Goal: Transaction & Acquisition: Purchase product/service

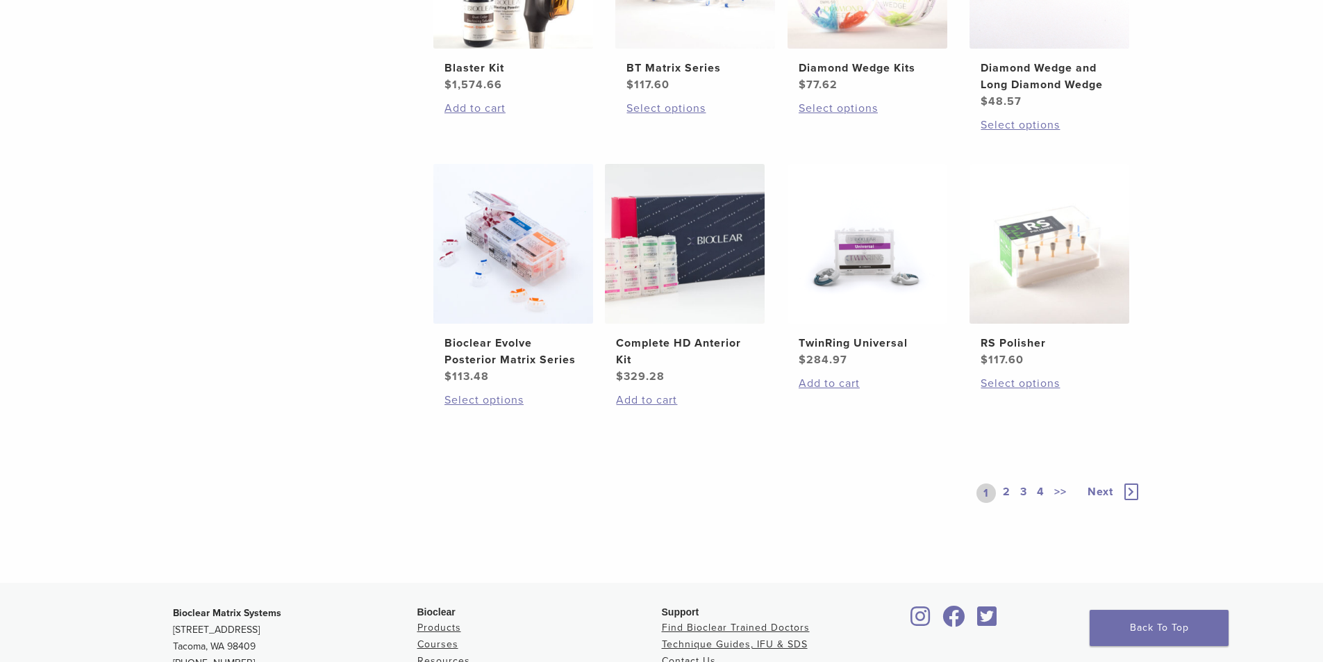
scroll to position [956, 0]
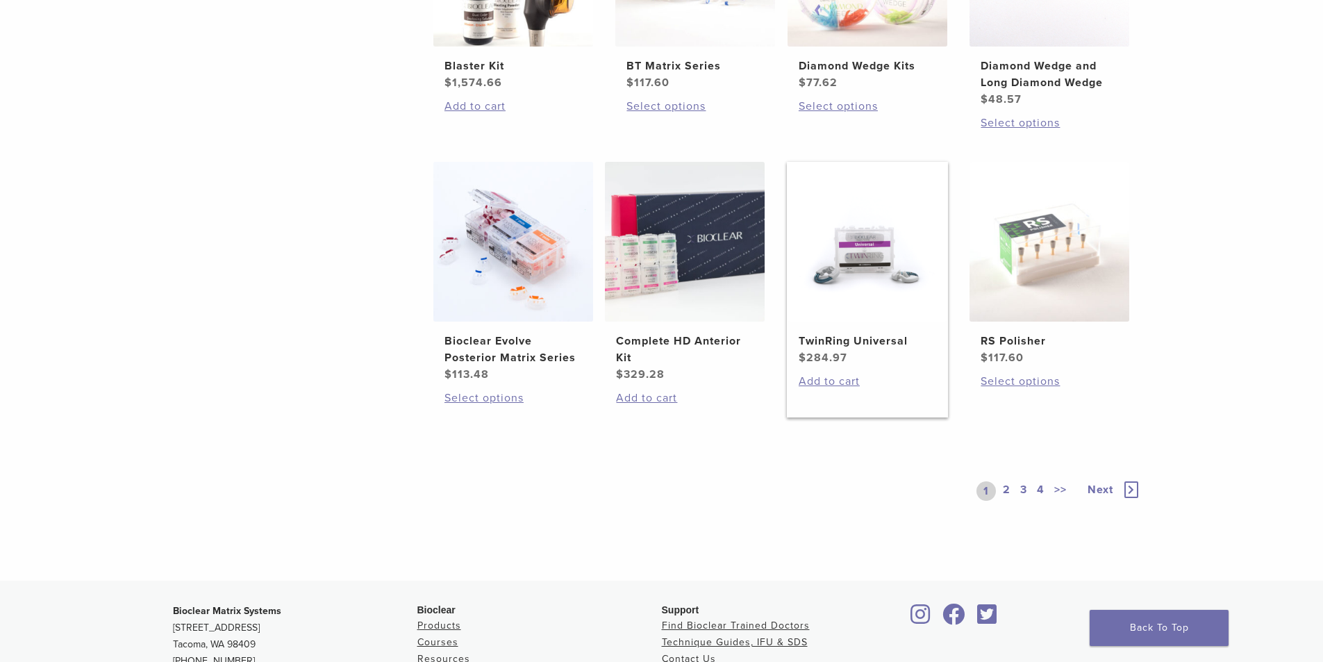
click at [847, 296] on img at bounding box center [868, 242] width 160 height 160
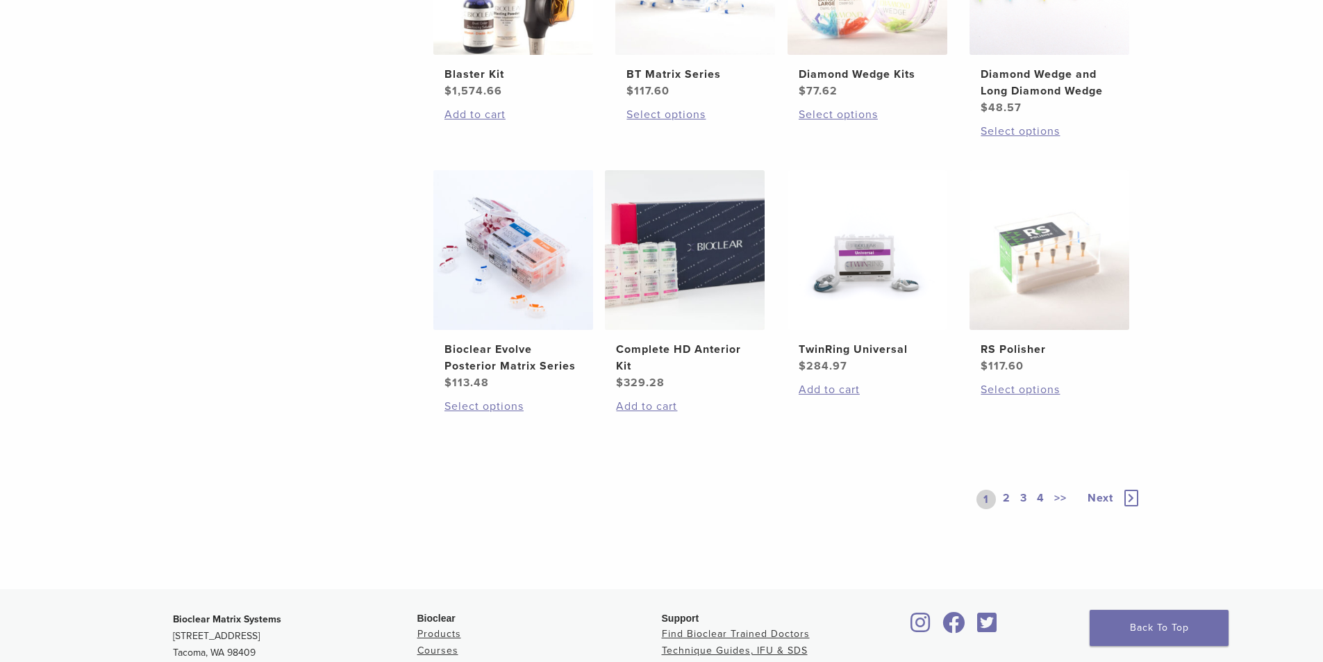
scroll to position [968, 0]
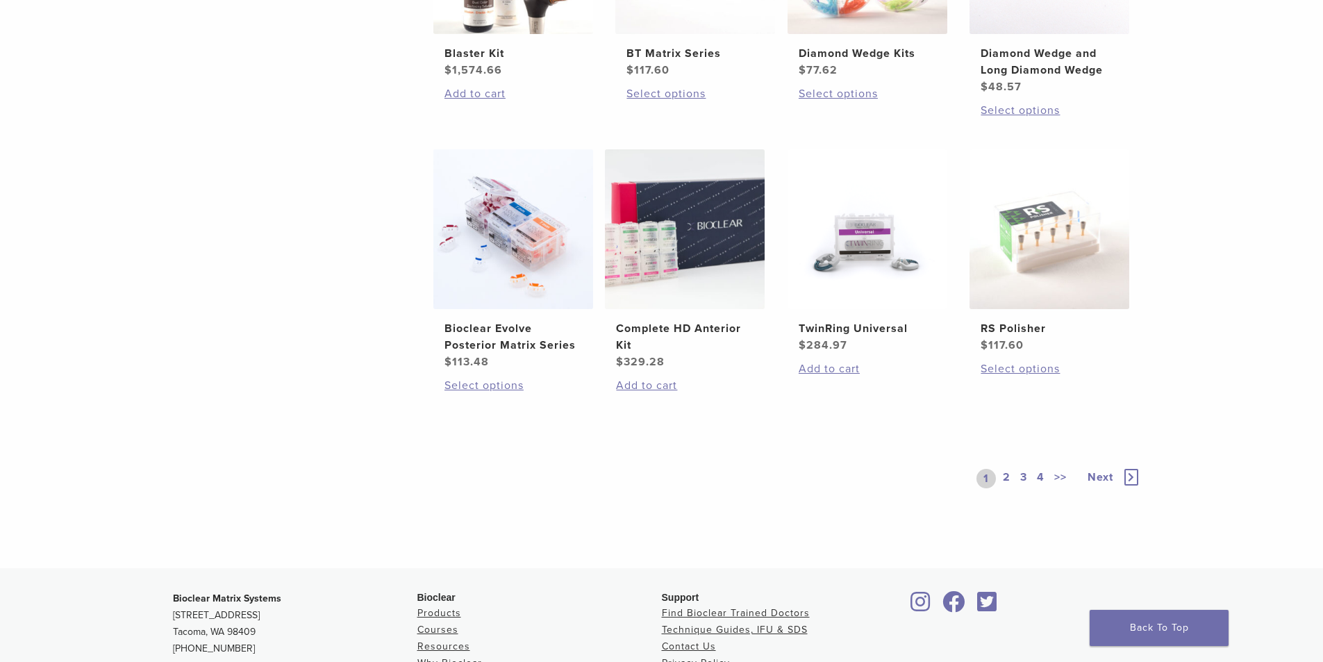
click at [1002, 474] on link "2" at bounding box center [1006, 478] width 13 height 19
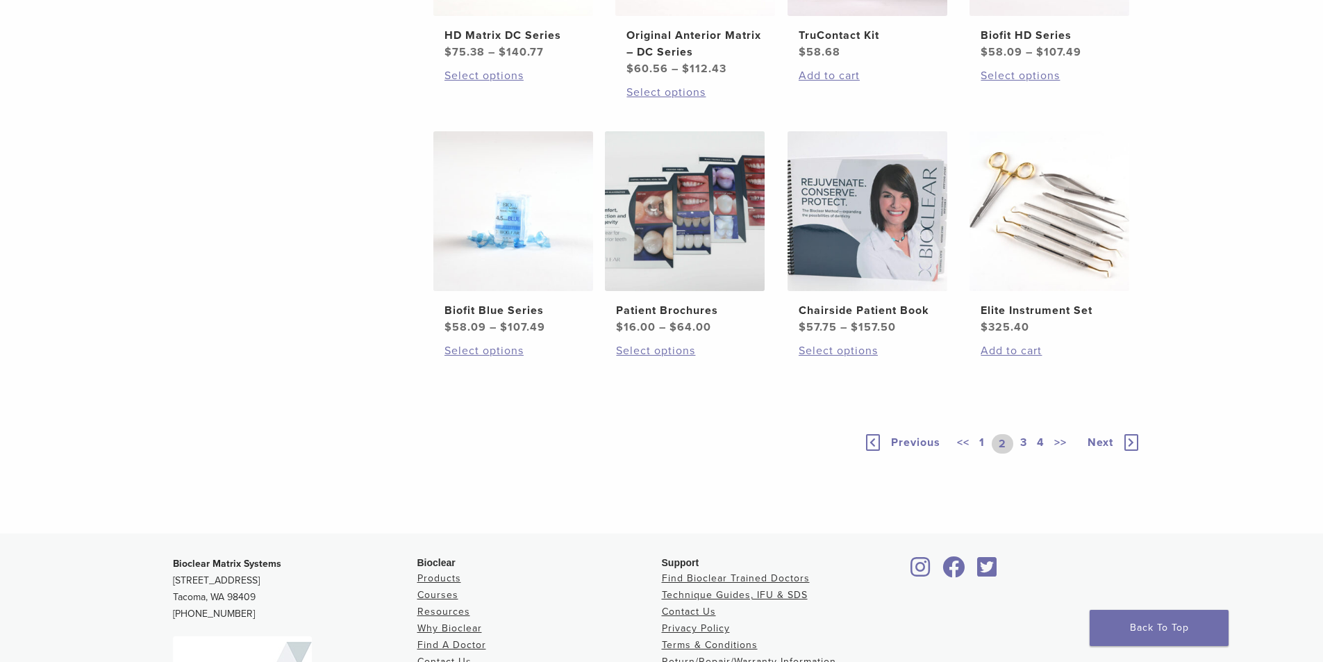
scroll to position [995, 0]
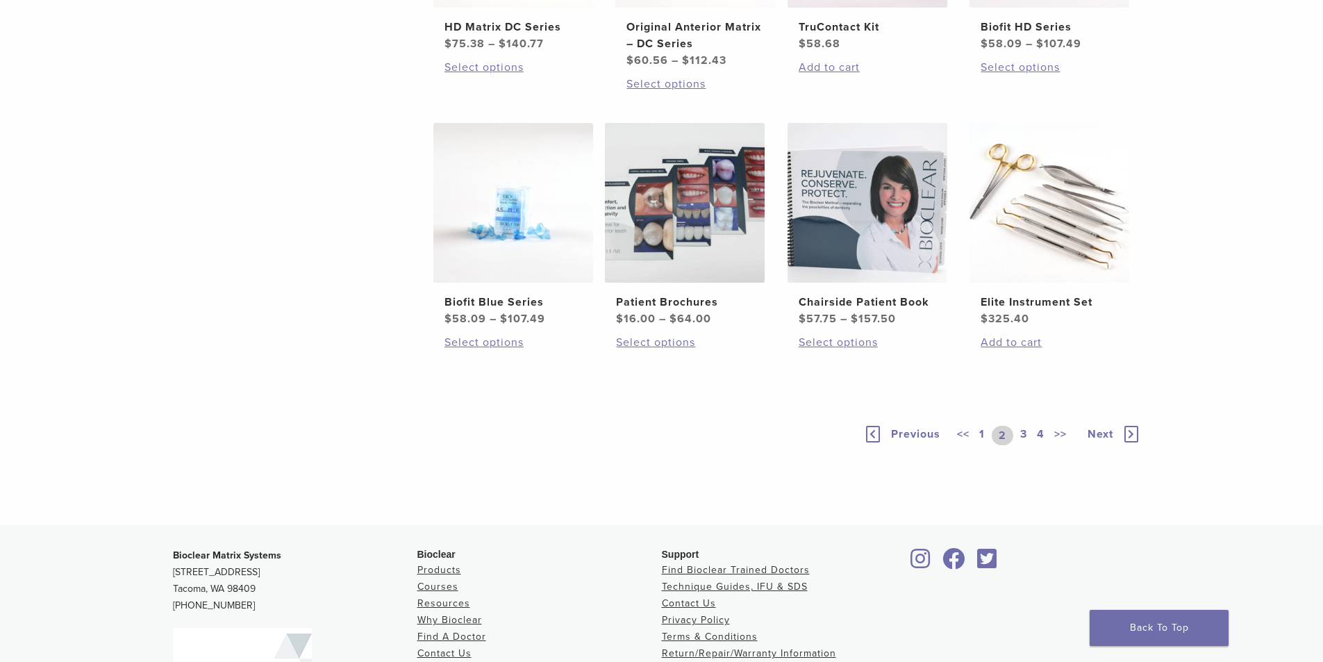
click at [1025, 433] on link "3" at bounding box center [1023, 435] width 13 height 19
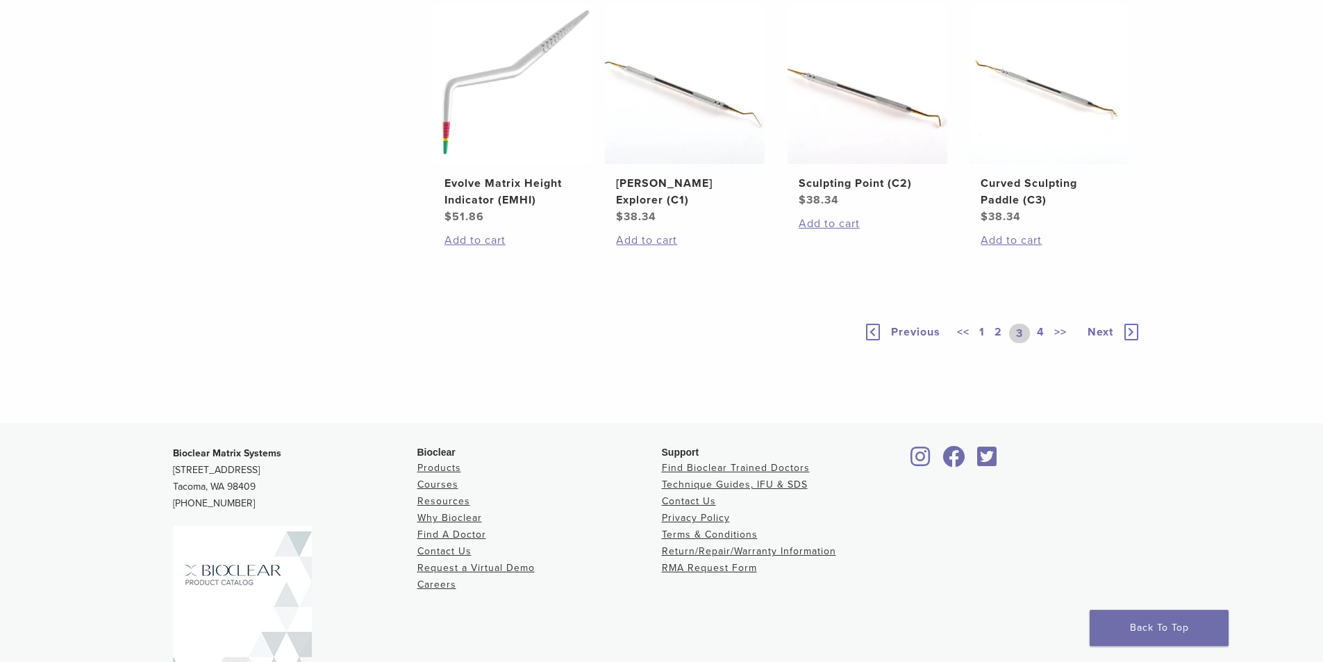
scroll to position [817, 0]
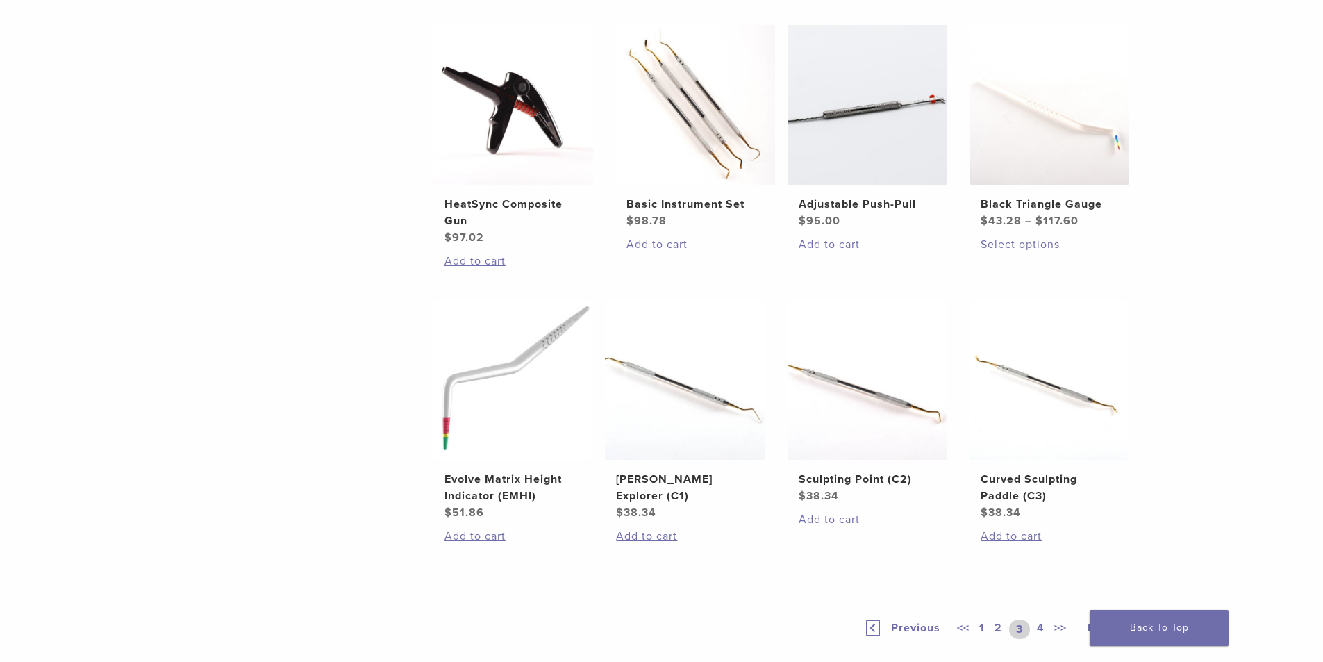
click at [1043, 630] on link "4" at bounding box center [1040, 628] width 13 height 19
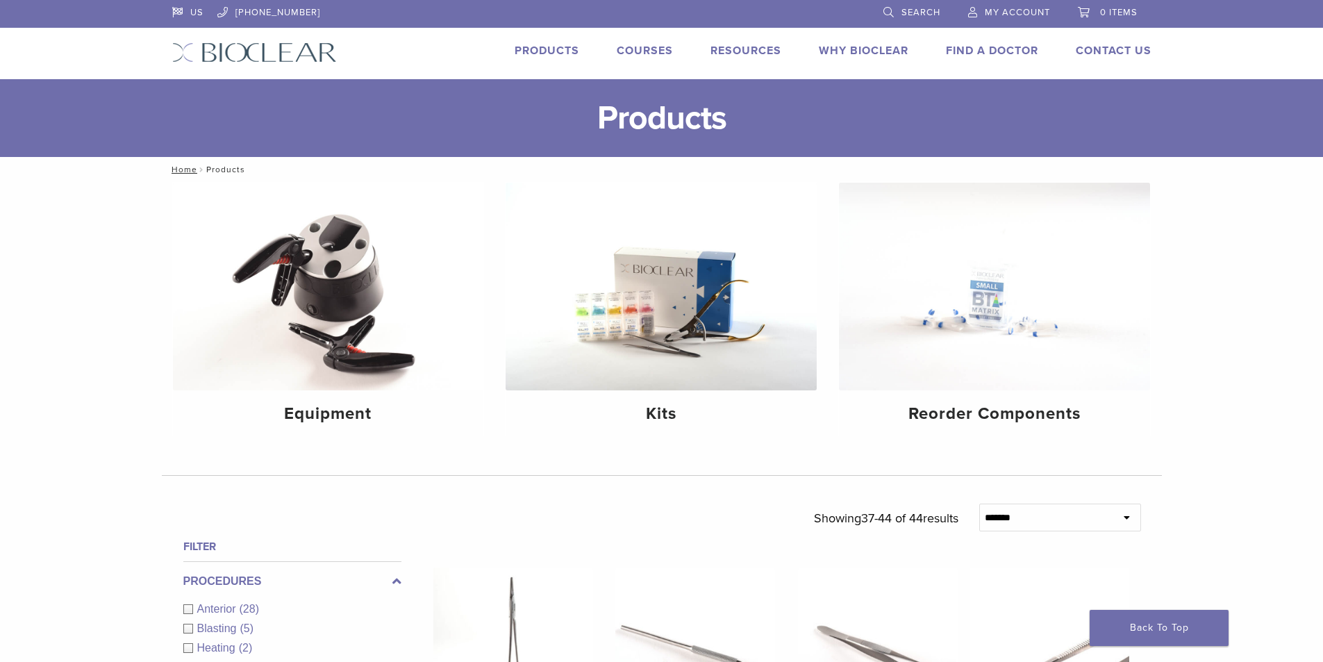
click at [560, 51] on link "Products" at bounding box center [547, 51] width 65 height 14
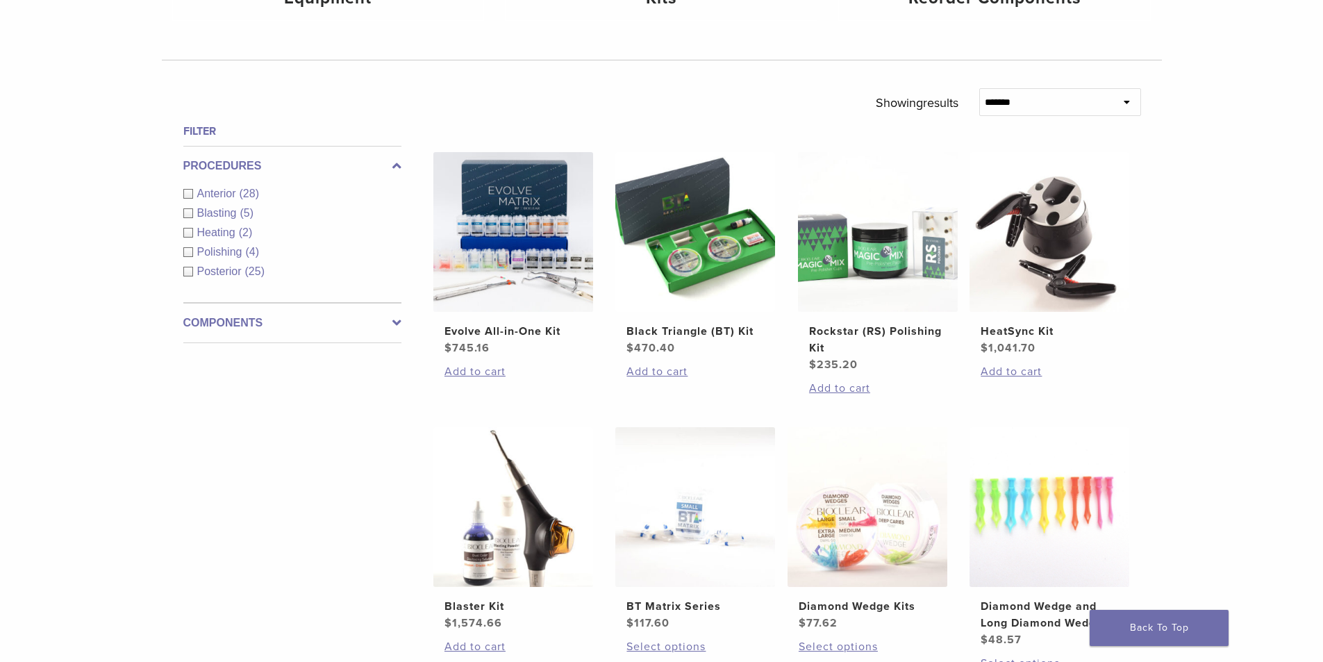
scroll to position [410, 0]
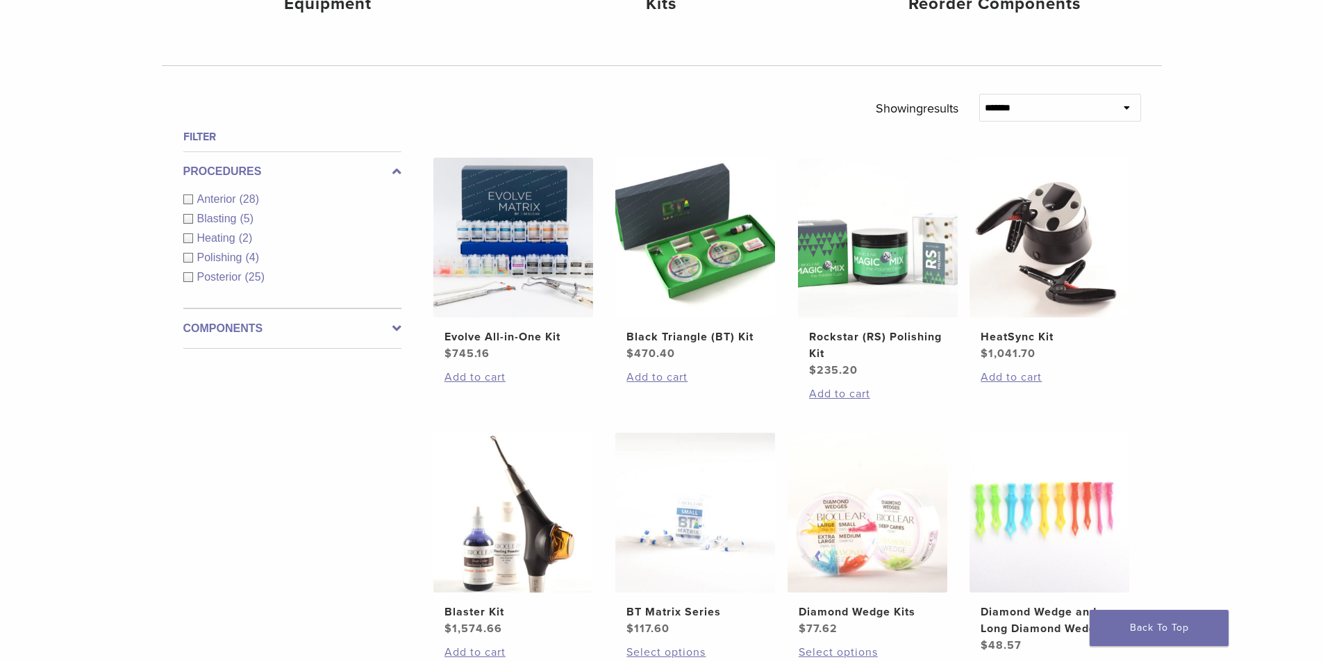
click at [189, 277] on div "Posterior (25)" at bounding box center [292, 277] width 218 height 17
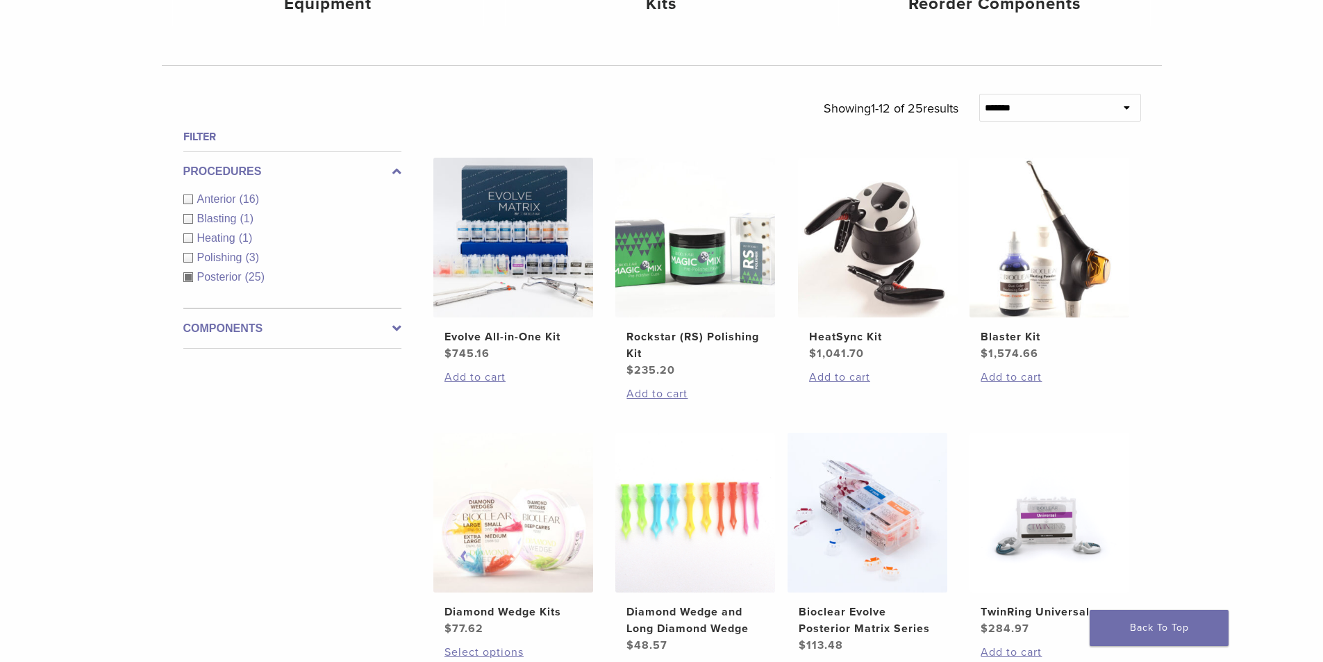
click at [192, 199] on div "Anterior (16)" at bounding box center [292, 199] width 218 height 17
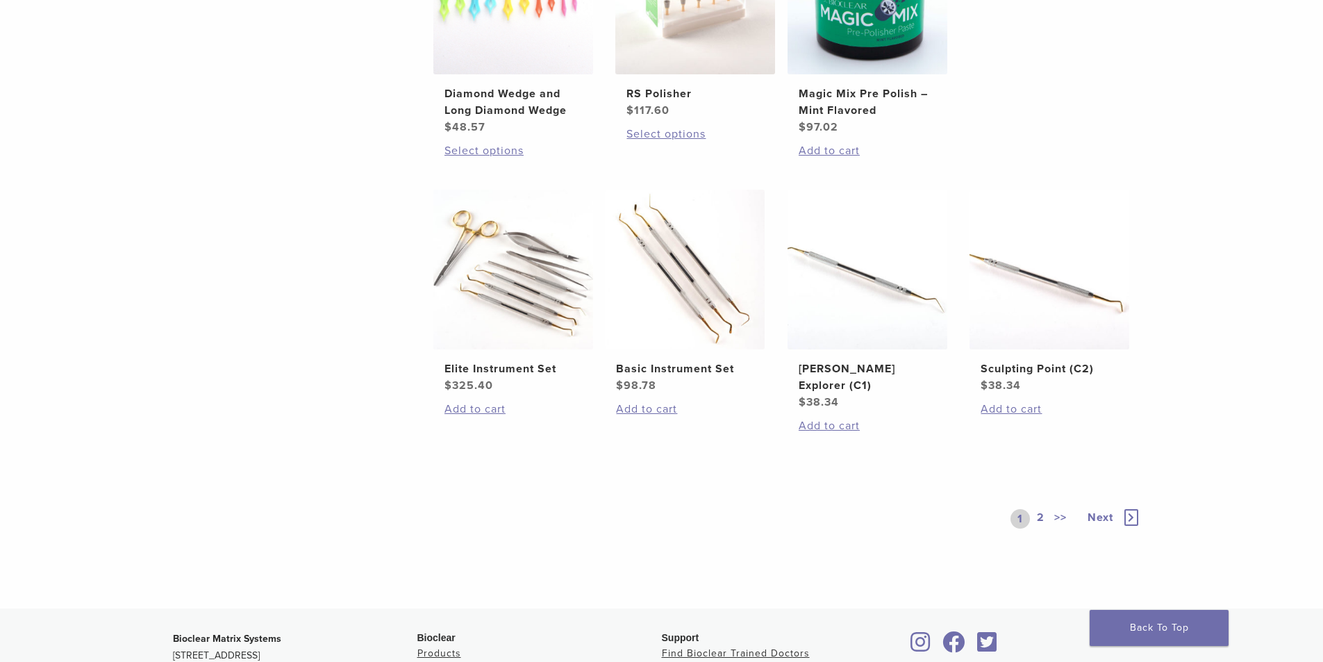
scroll to position [974, 0]
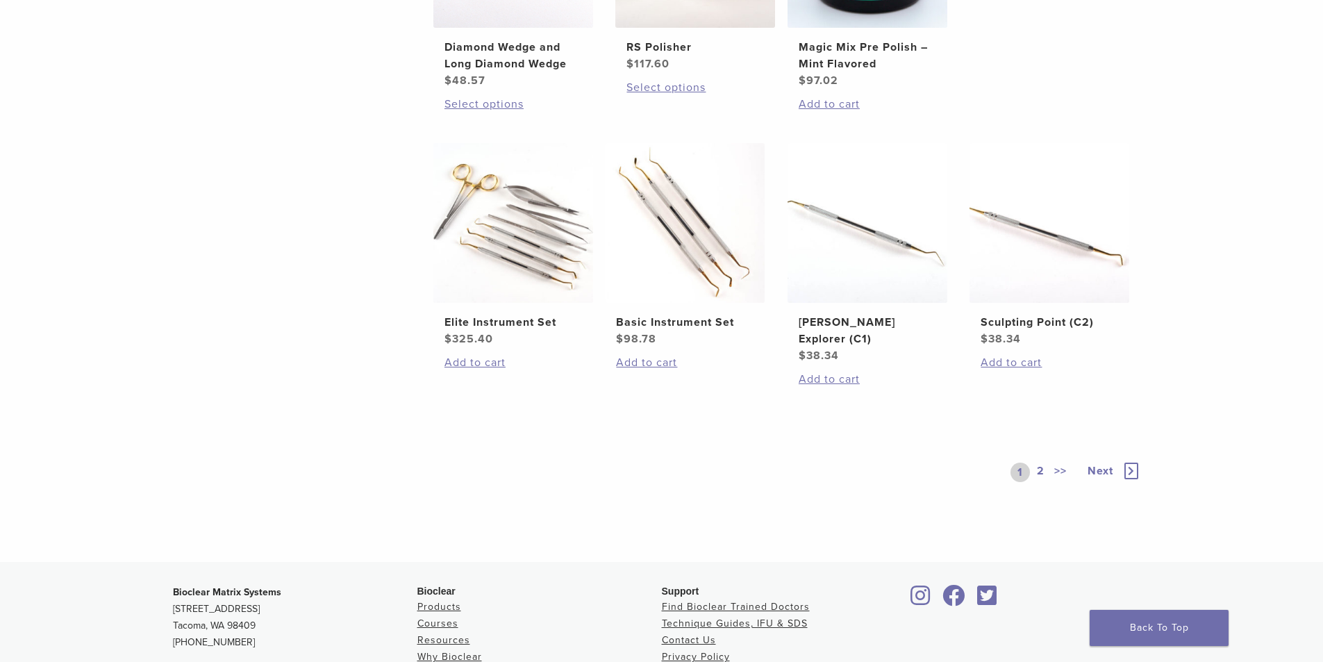
click at [1040, 463] on link "2" at bounding box center [1040, 472] width 13 height 19
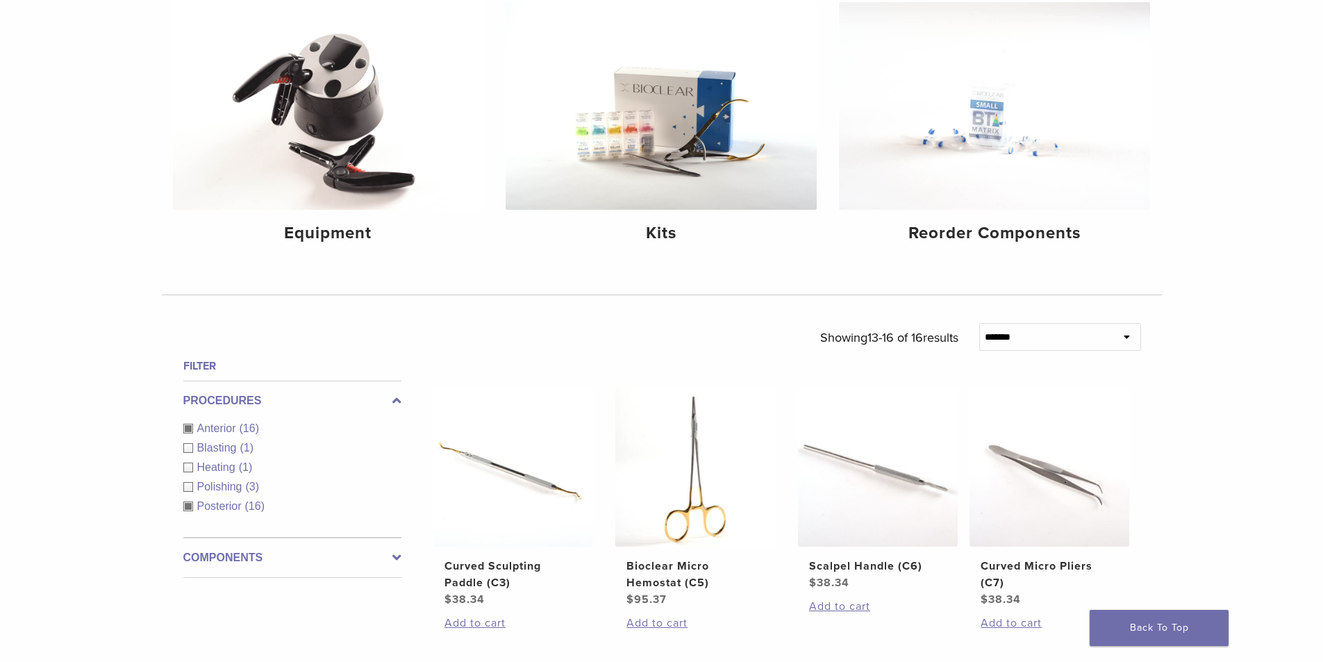
scroll to position [204, 0]
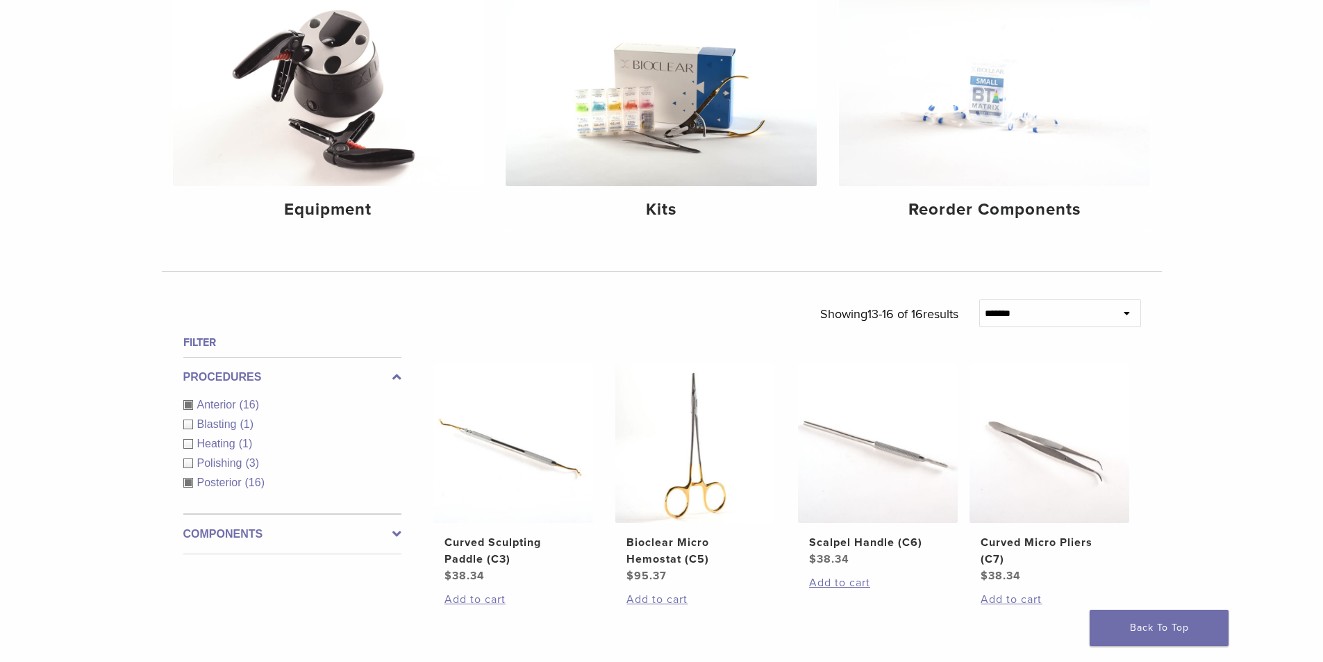
click at [189, 484] on div "Posterior (16)" at bounding box center [292, 482] width 218 height 17
click at [189, 401] on div "Procedures Anterior (16) Blasting (1) Heating (1) Polishing (3) Posterior (16)" at bounding box center [292, 435] width 218 height 157
click at [186, 427] on div "Procedures Anterior (16) Blasting (1) Heating (1) Polishing (3) Posterior (16)" at bounding box center [292, 435] width 218 height 157
click at [186, 443] on div "Procedures Anterior (16) Blasting (1) Heating (1) Polishing (3) Posterior (16)" at bounding box center [292, 435] width 218 height 157
click at [188, 465] on div "Procedures Anterior (16) Blasting (1) Heating (1) Polishing (3) Posterior (16)" at bounding box center [292, 435] width 218 height 157
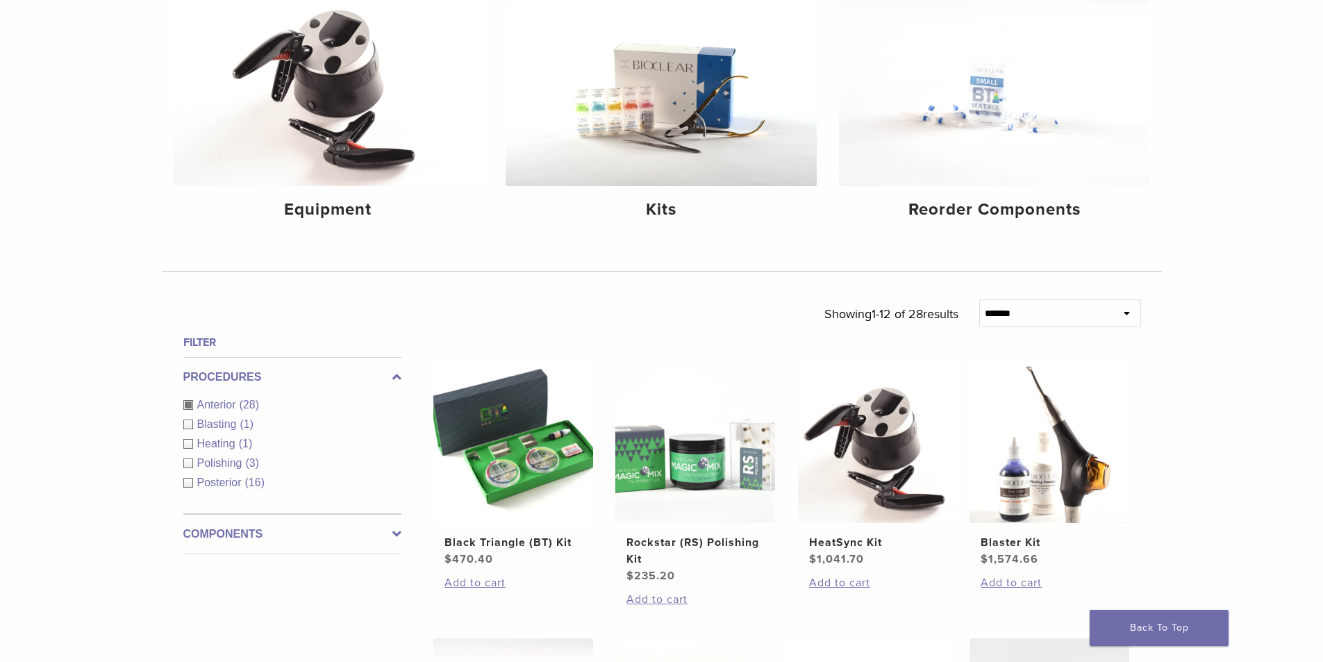
click at [190, 401] on div "Anterior (28)" at bounding box center [292, 405] width 218 height 17
click at [187, 424] on div "Procedures Anterior (28) Blasting (1) Heating (1) Polishing (3) Posterior (16)" at bounding box center [292, 435] width 218 height 157
click at [188, 442] on div "Procedures Anterior (28) Blasting (1) Heating (1) Polishing (3) Posterior (16)" at bounding box center [292, 435] width 218 height 157
click at [191, 462] on div "Procedures Anterior (28) Blasting (1) Heating (1) Polishing (3) Posterior (16)" at bounding box center [292, 435] width 218 height 157
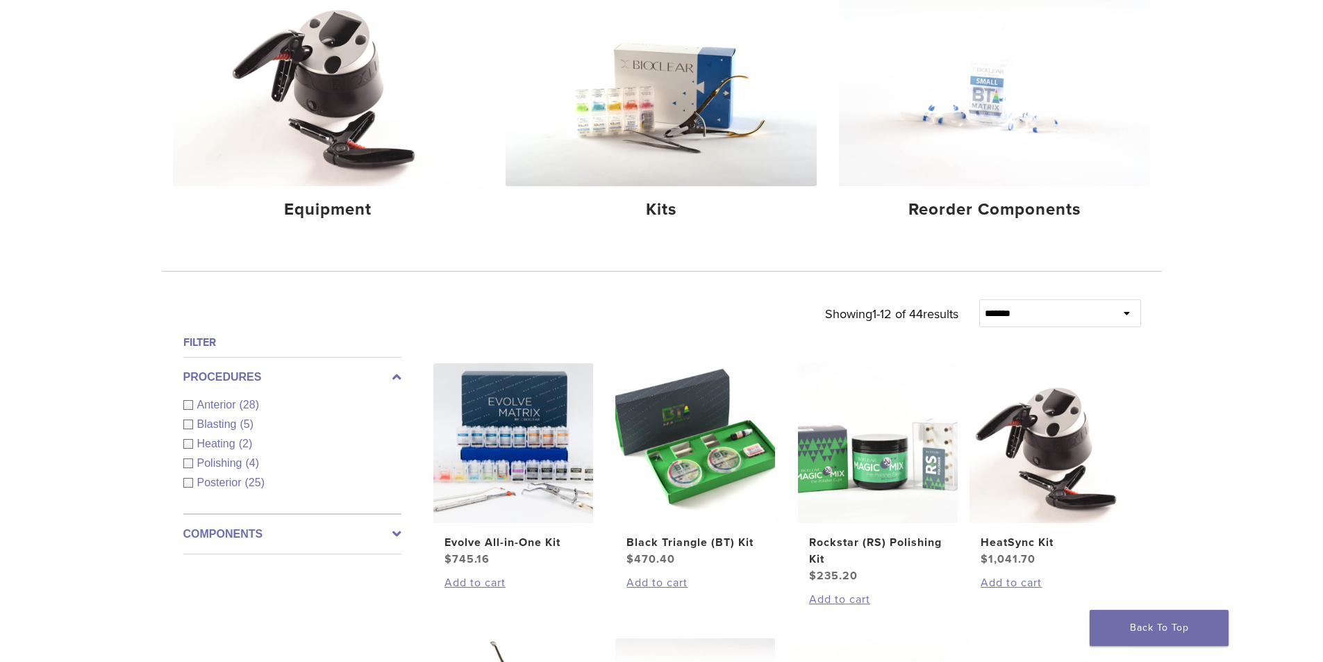
click at [188, 423] on div "Blasting (5)" at bounding box center [292, 424] width 218 height 17
click at [188, 442] on div "Procedures Anterior (28) Blasting (5) Heating (2) Polishing (4) Posterior (25)" at bounding box center [292, 435] width 218 height 157
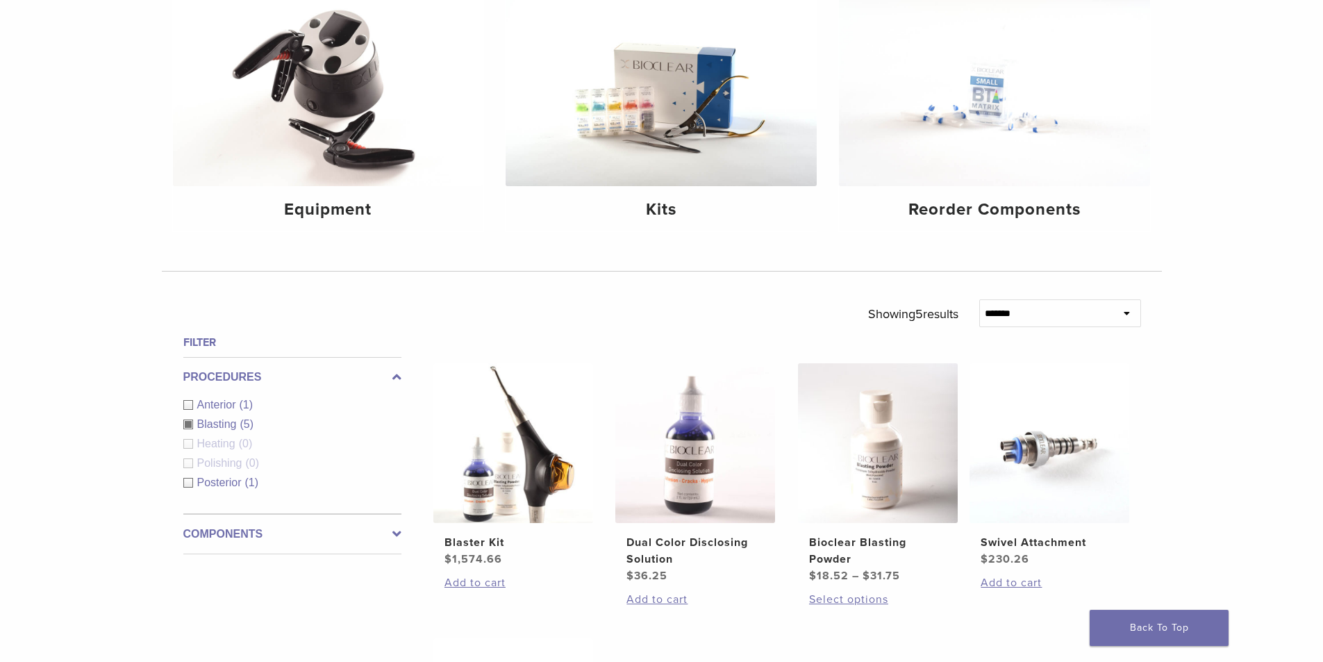
click at [188, 424] on div "Blasting (5)" at bounding box center [292, 424] width 218 height 17
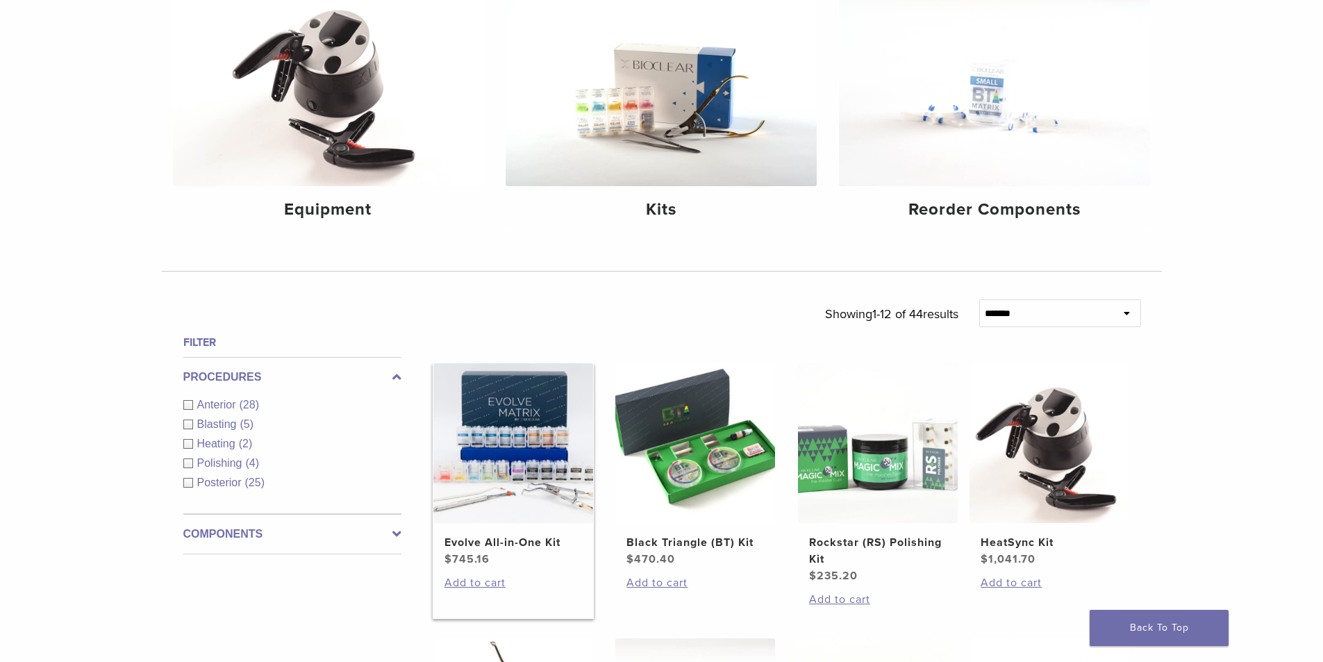
click at [508, 452] on img at bounding box center [513, 443] width 160 height 160
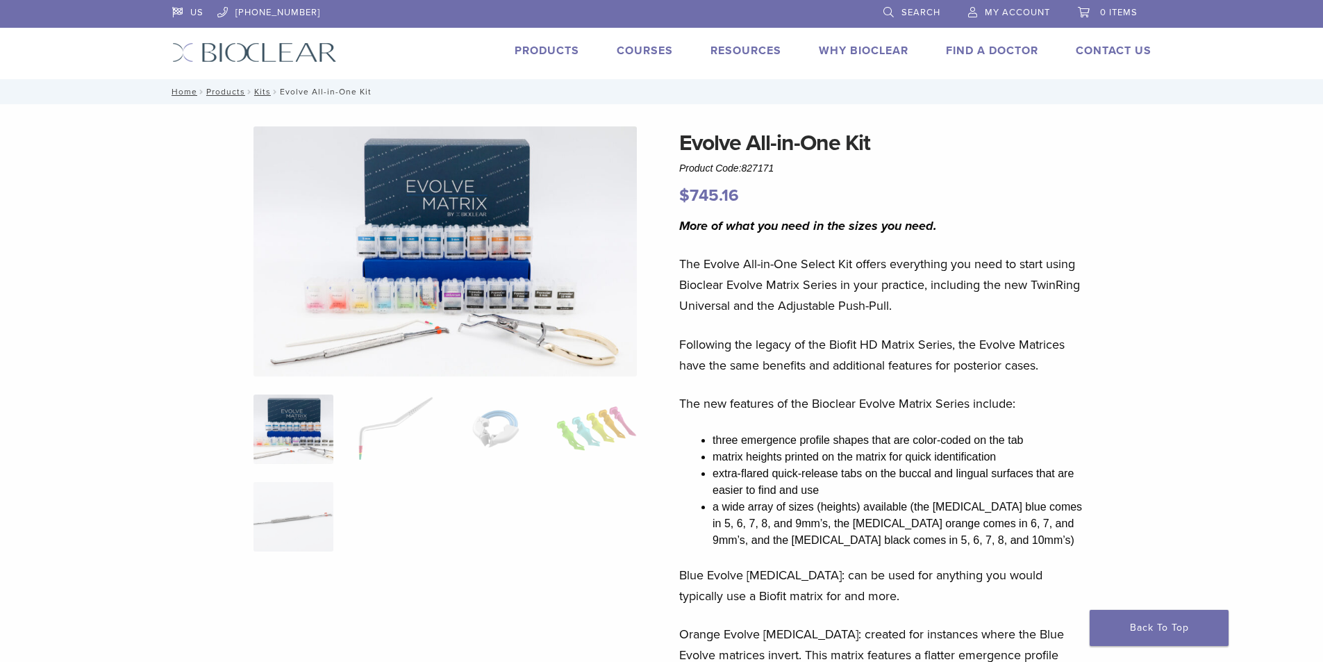
click at [533, 48] on link "Products" at bounding box center [547, 51] width 65 height 14
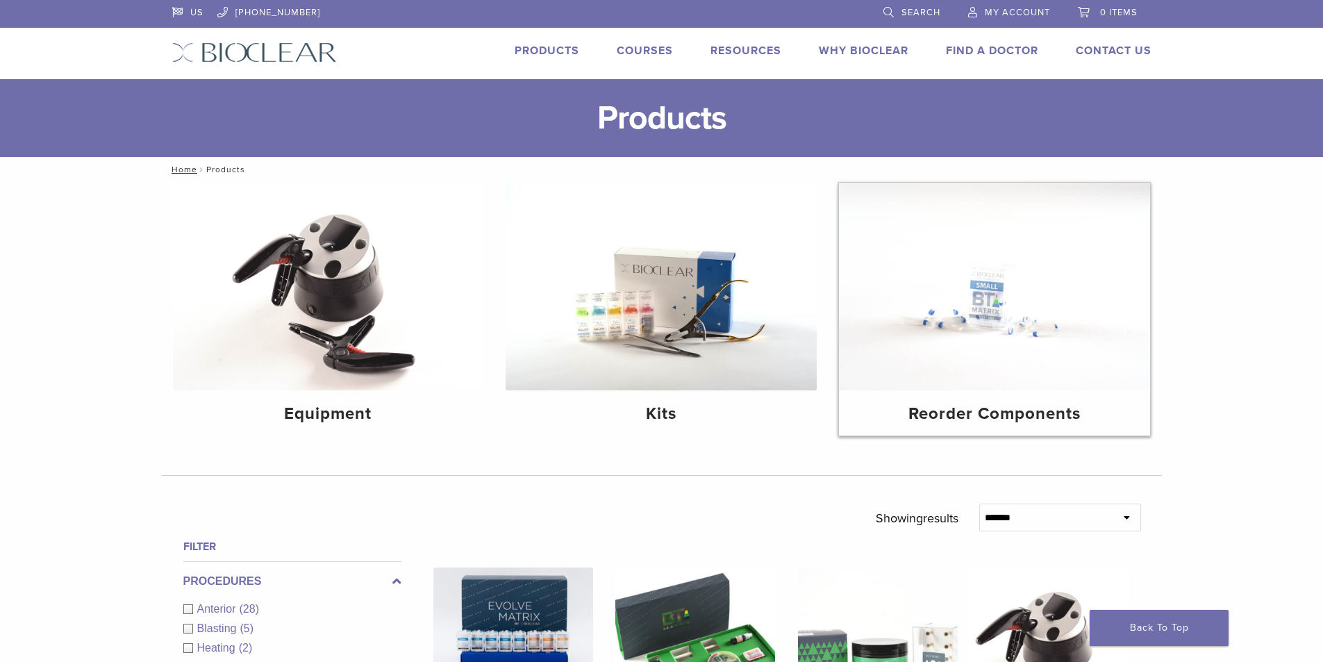
click at [972, 340] on img at bounding box center [994, 287] width 311 height 208
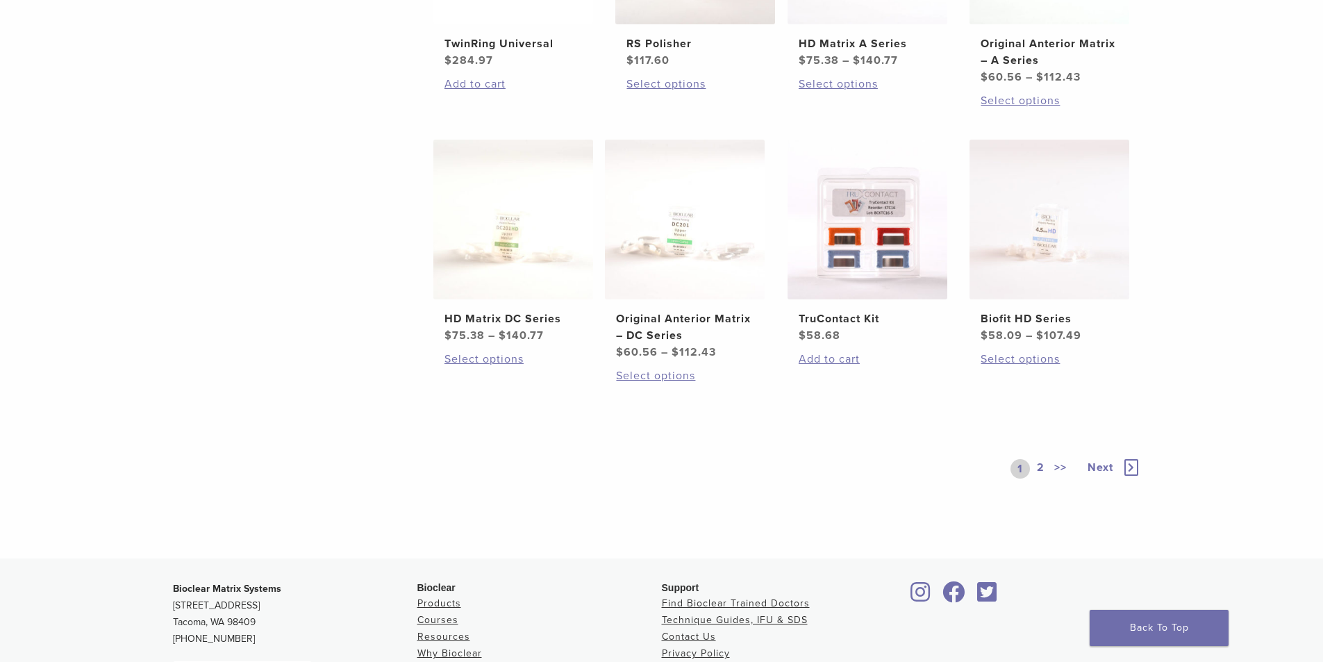
scroll to position [735, 0]
click at [1040, 466] on link "2" at bounding box center [1040, 467] width 13 height 19
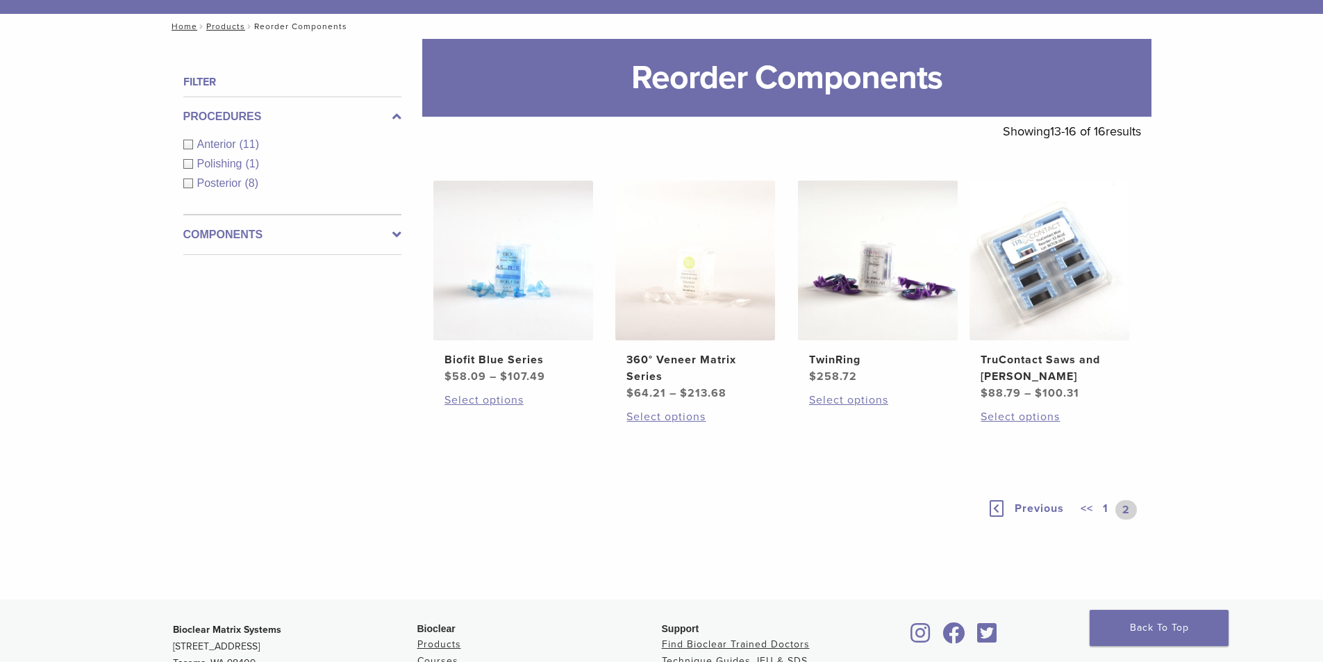
scroll to position [80, 0]
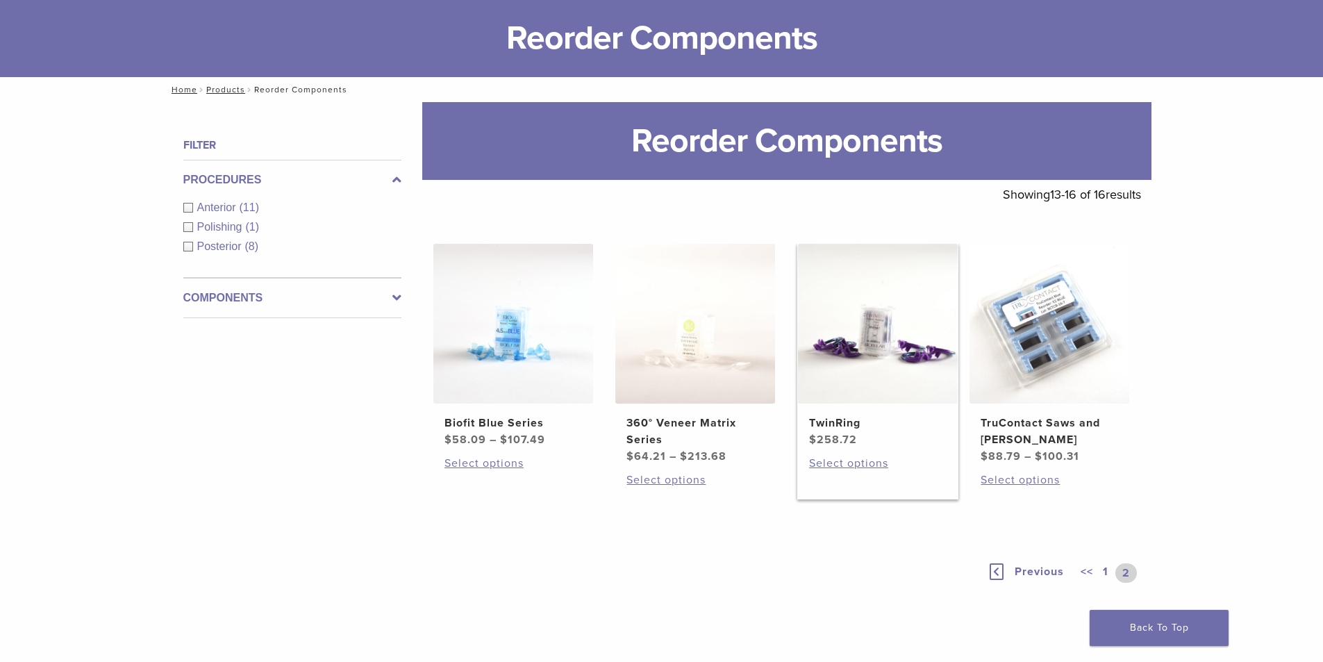
click at [879, 340] on img at bounding box center [878, 324] width 160 height 160
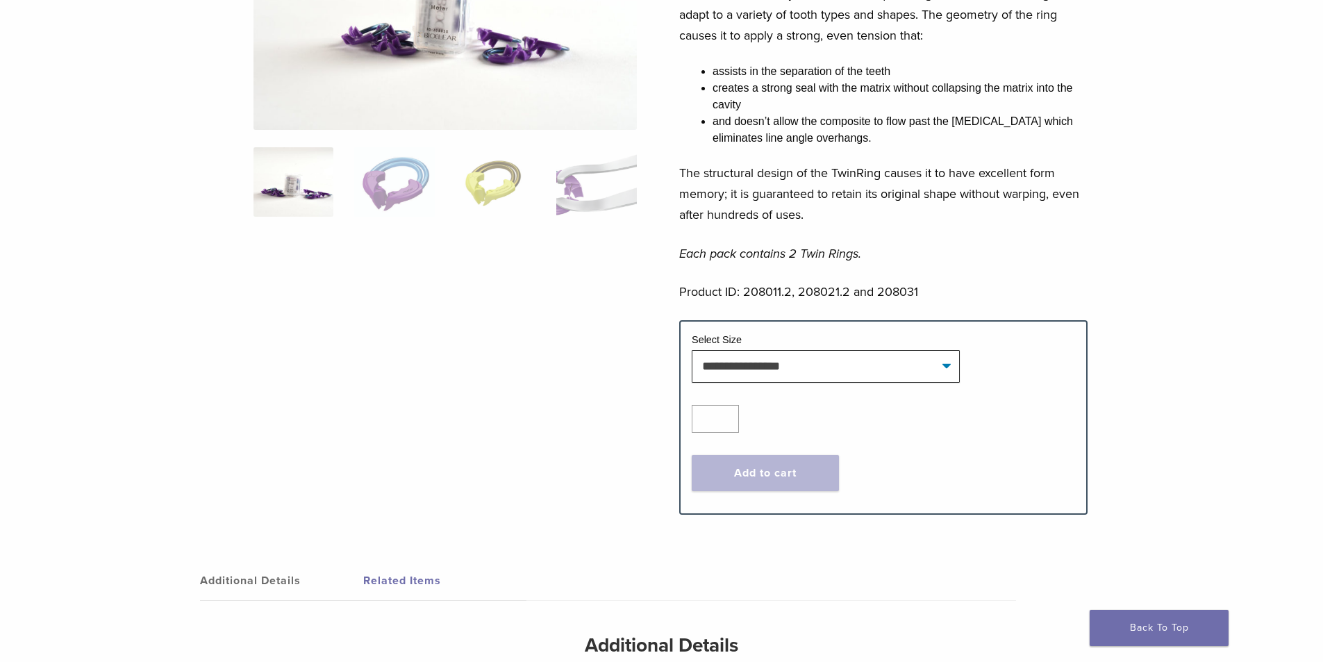
scroll to position [299, 0]
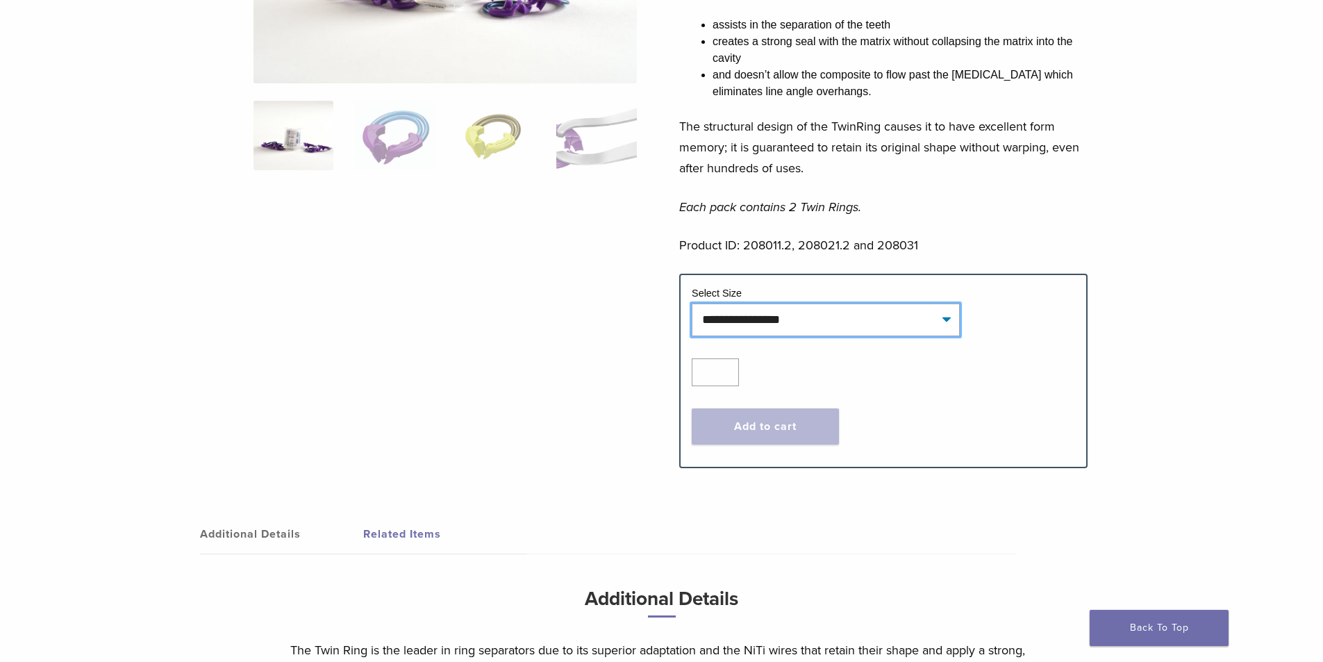
click at [951, 317] on select "**********" at bounding box center [826, 319] width 268 height 32
click at [692, 303] on select "**********" at bounding box center [826, 319] width 268 height 32
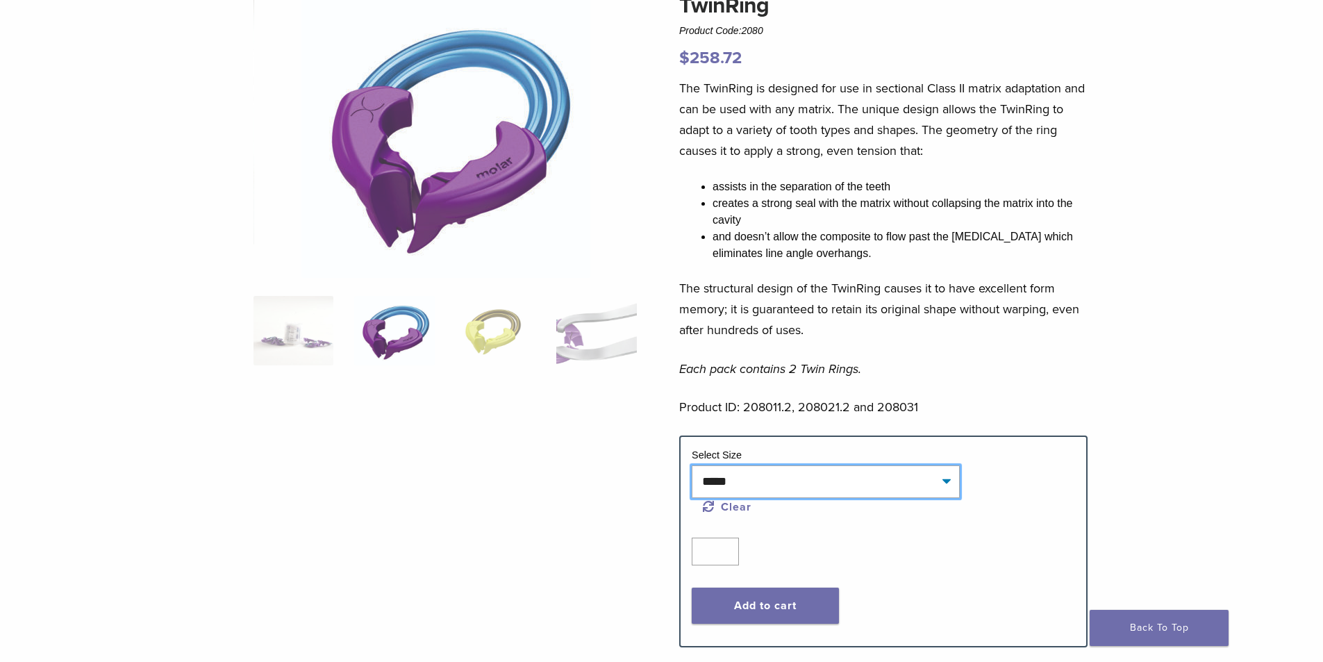
scroll to position [133, 0]
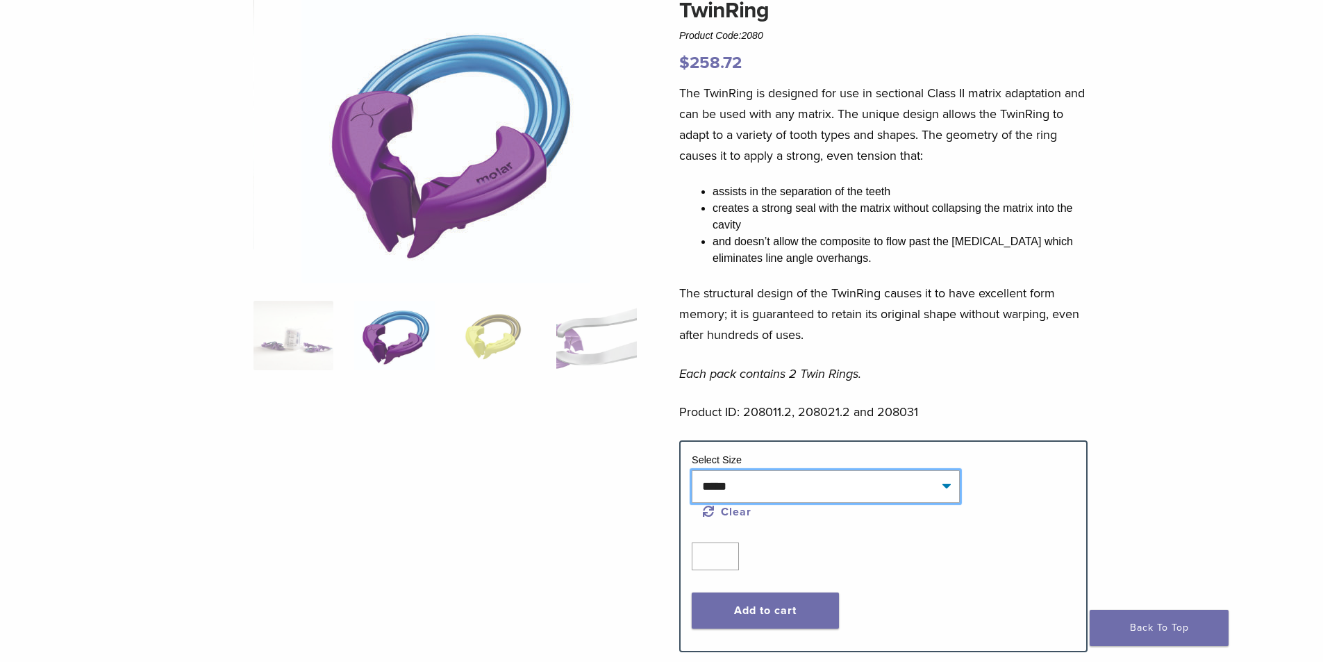
click at [944, 484] on select "**********" at bounding box center [826, 486] width 268 height 32
click at [692, 470] on select "**********" at bounding box center [826, 486] width 268 height 32
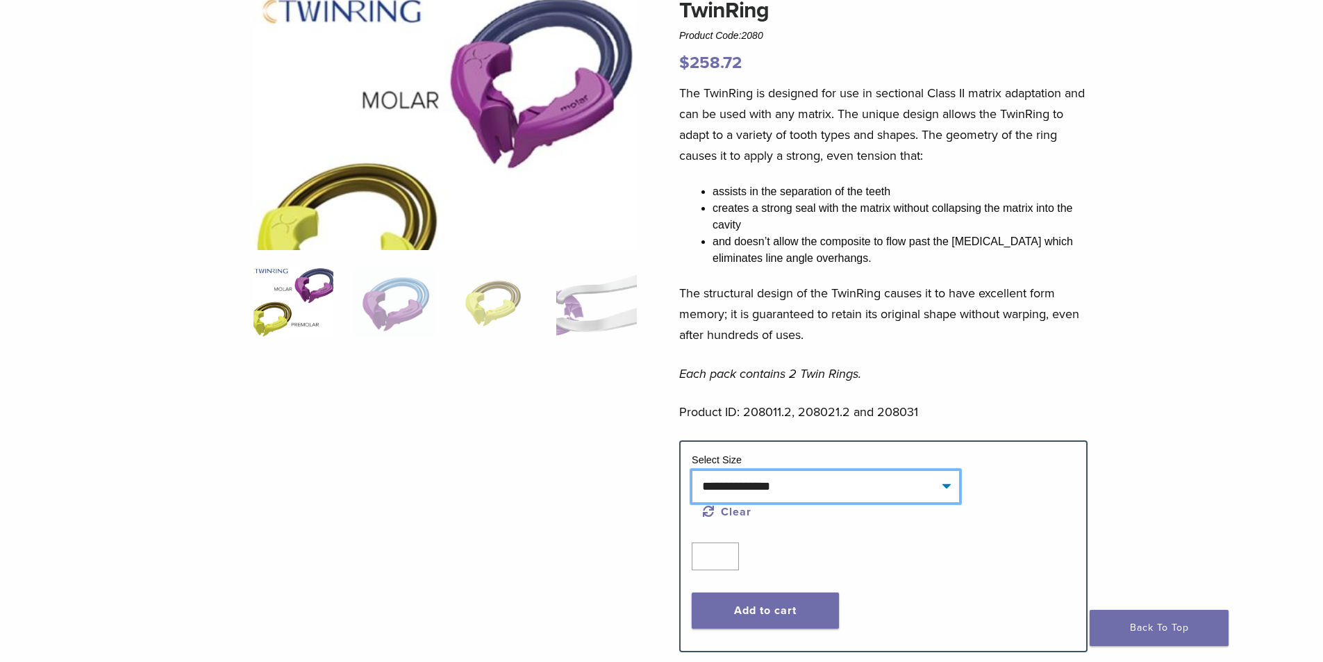
click at [944, 484] on select "**********" at bounding box center [826, 486] width 268 height 32
select select "********"
click at [692, 470] on select "**********" at bounding box center [826, 486] width 268 height 32
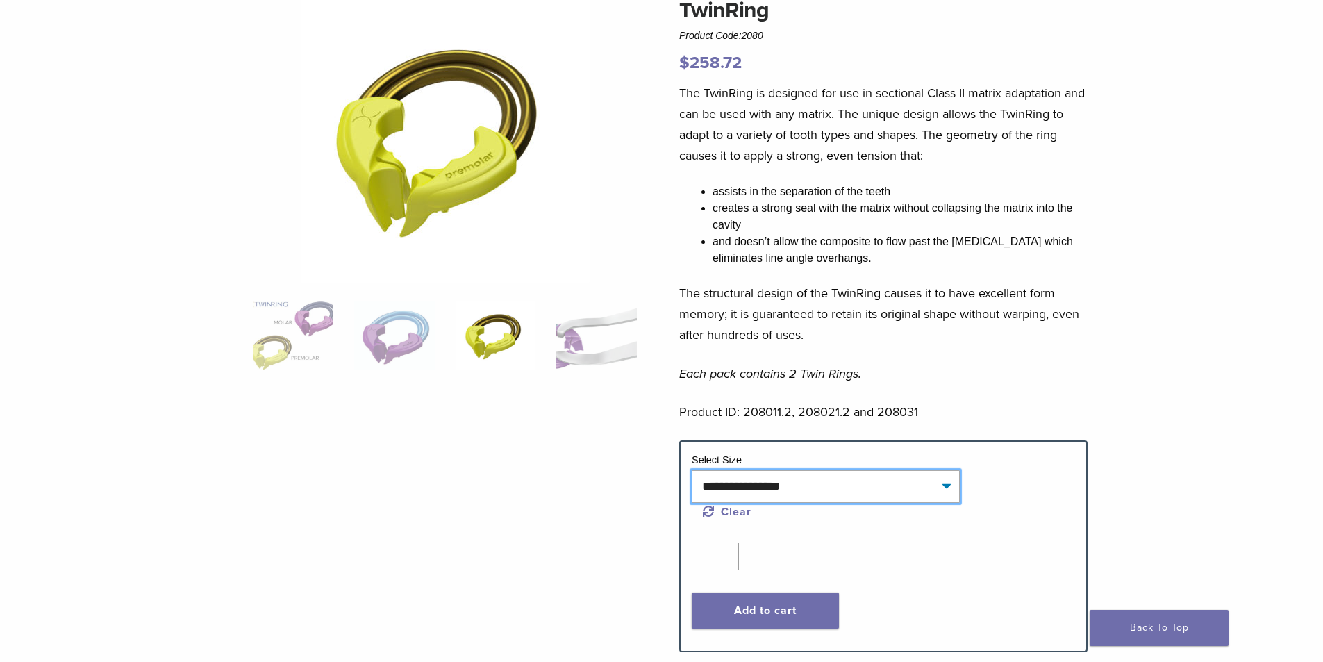
click at [949, 483] on select "**********" at bounding box center [826, 486] width 268 height 32
